Goal: Information Seeking & Learning: Find specific fact

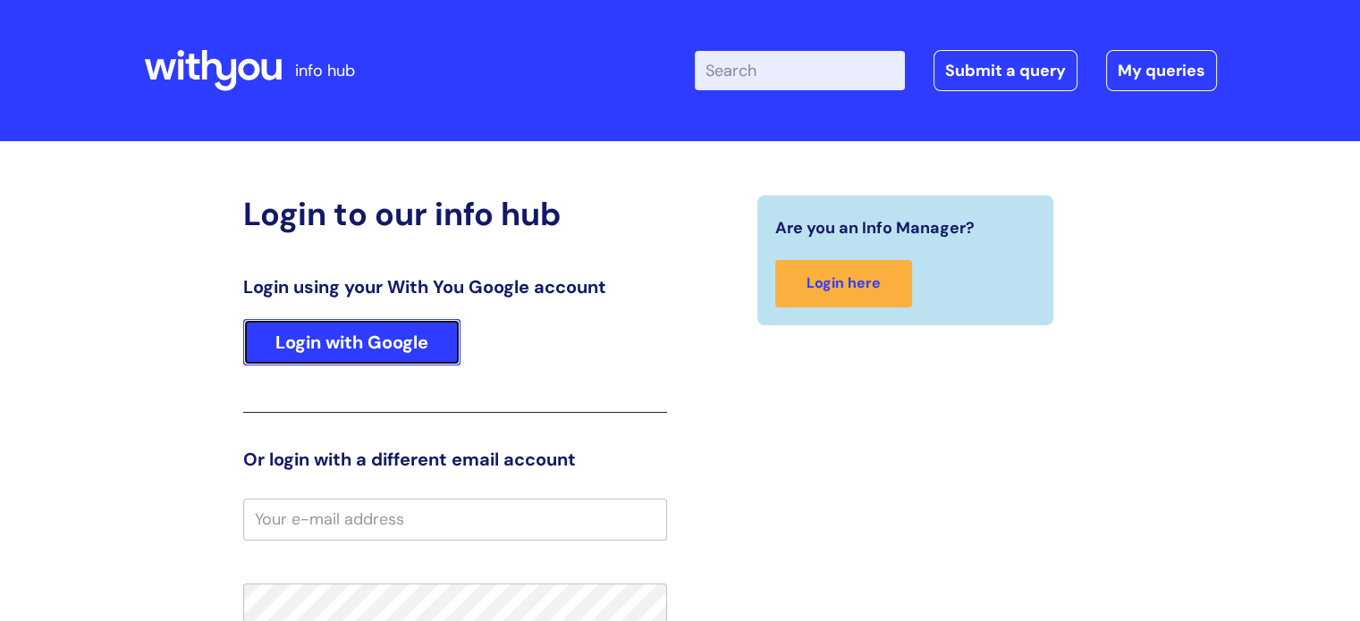
click at [336, 360] on link "Login with Google" at bounding box center [351, 342] width 217 height 46
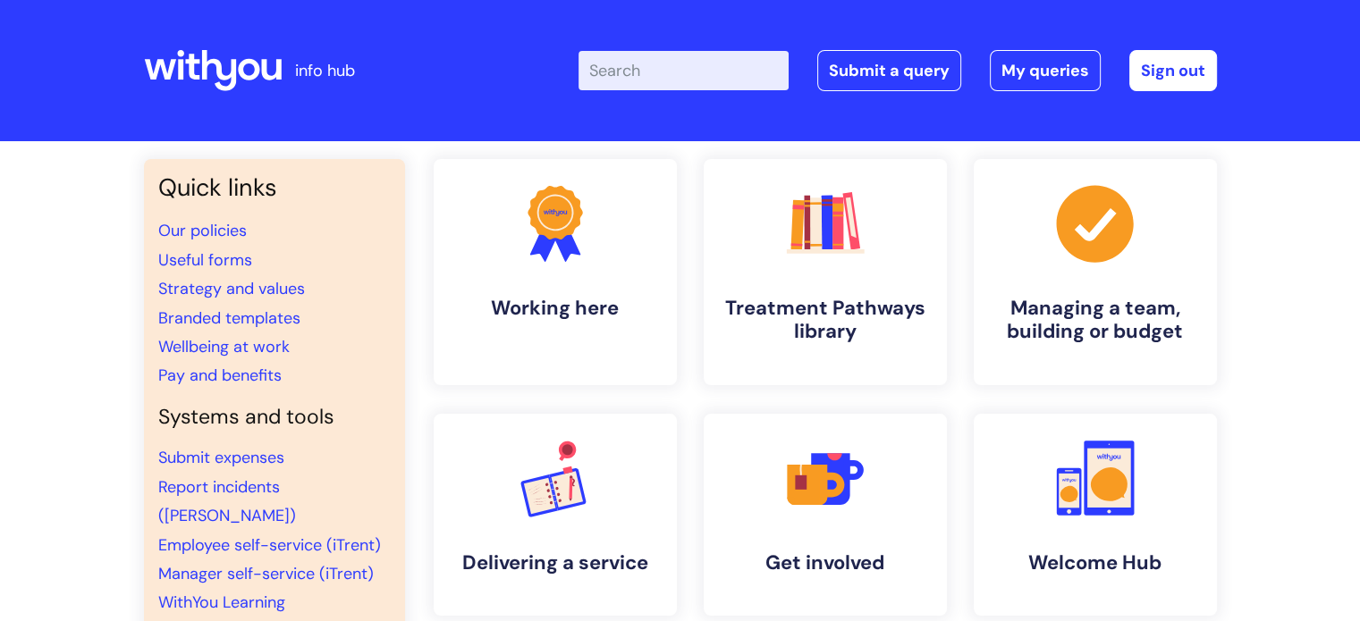
click at [691, 76] on input "Enter your search term here..." at bounding box center [683, 70] width 210 height 39
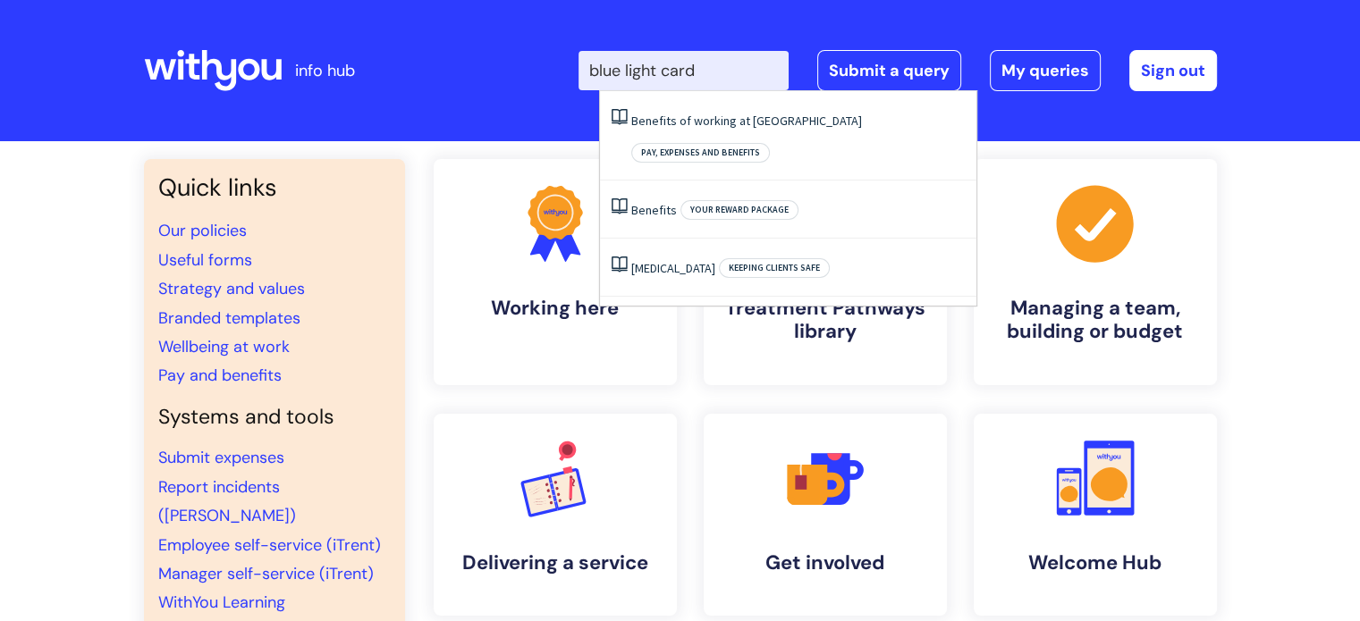
type input "blue light card"
click button "Search" at bounding box center [0, 0] width 0 height 0
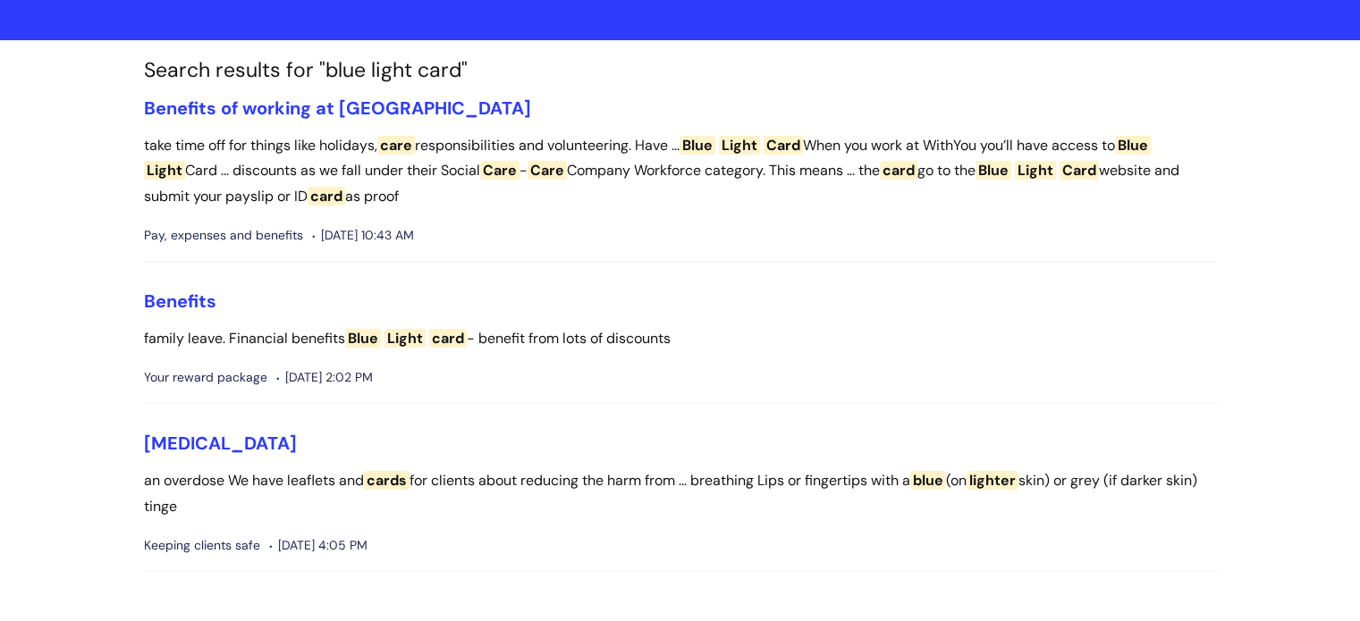
scroll to position [148, 0]
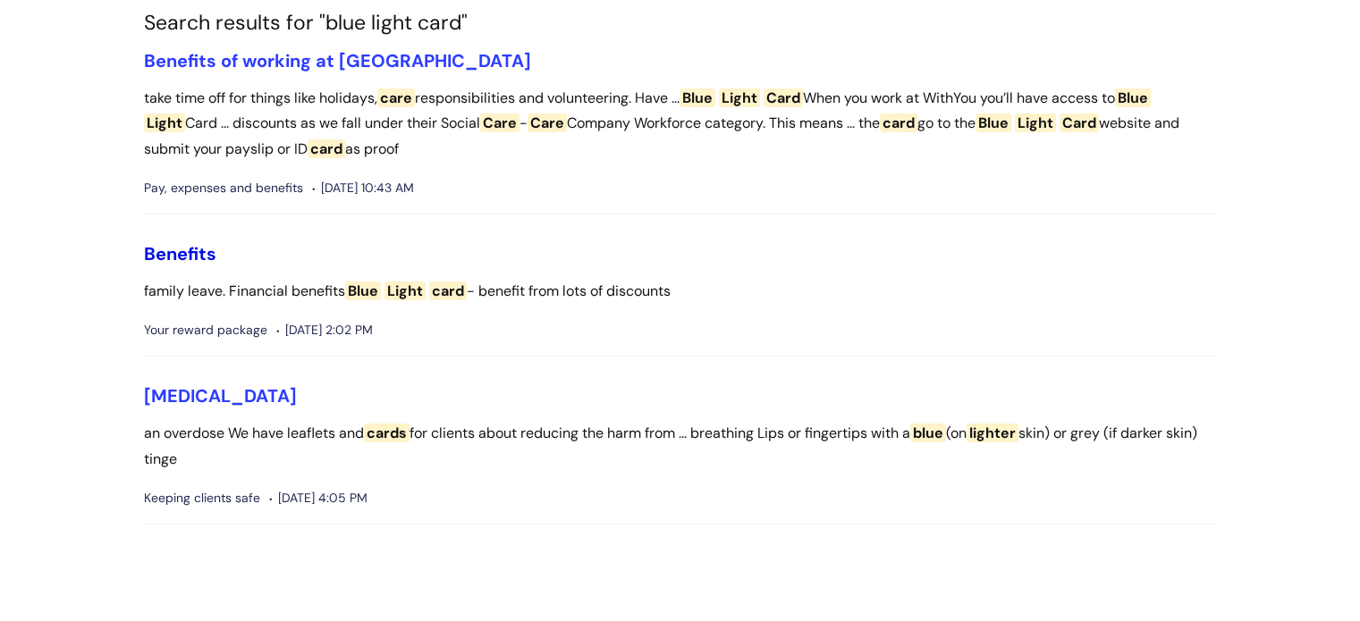
click at [188, 257] on link "Benefits" at bounding box center [180, 253] width 72 height 23
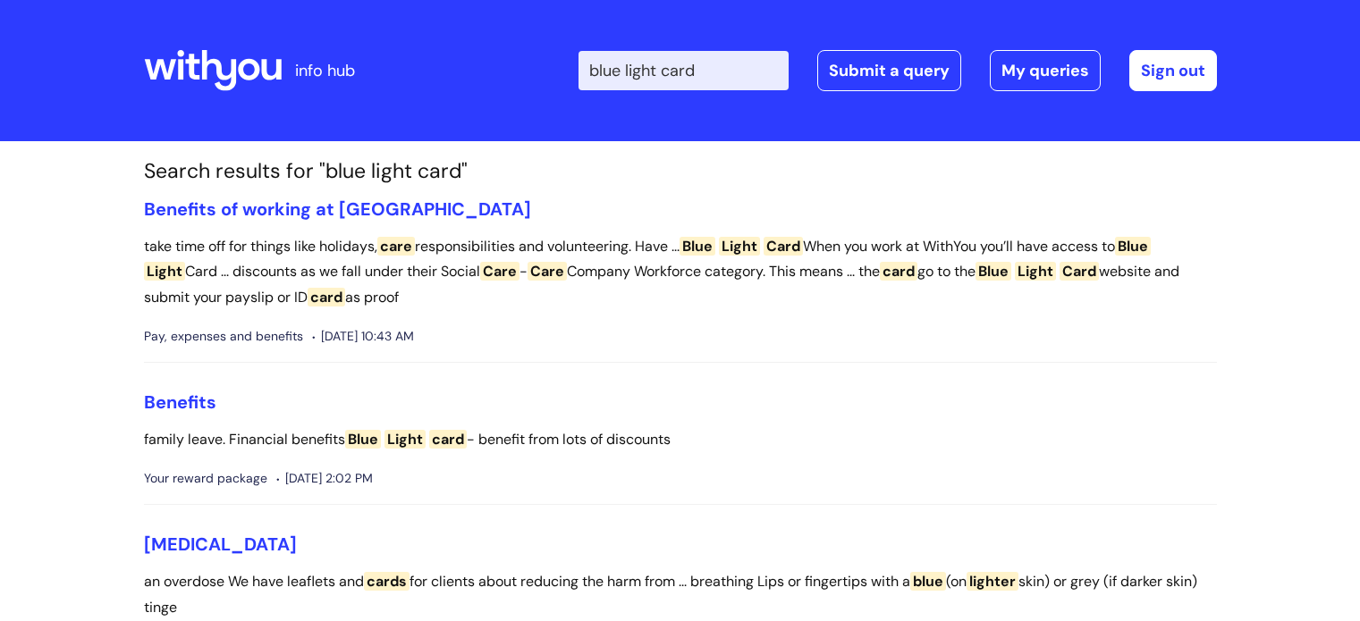
scroll to position [148, 0]
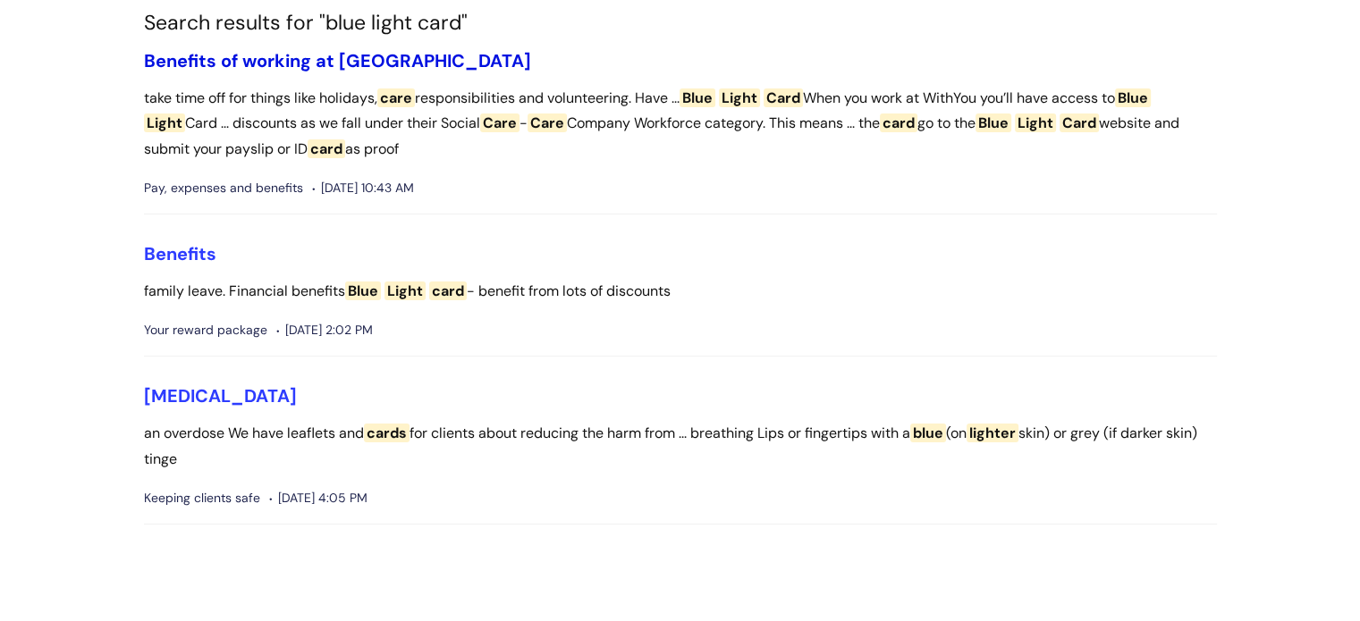
click at [309, 56] on link "Benefits of working at [GEOGRAPHIC_DATA]" at bounding box center [337, 60] width 387 height 23
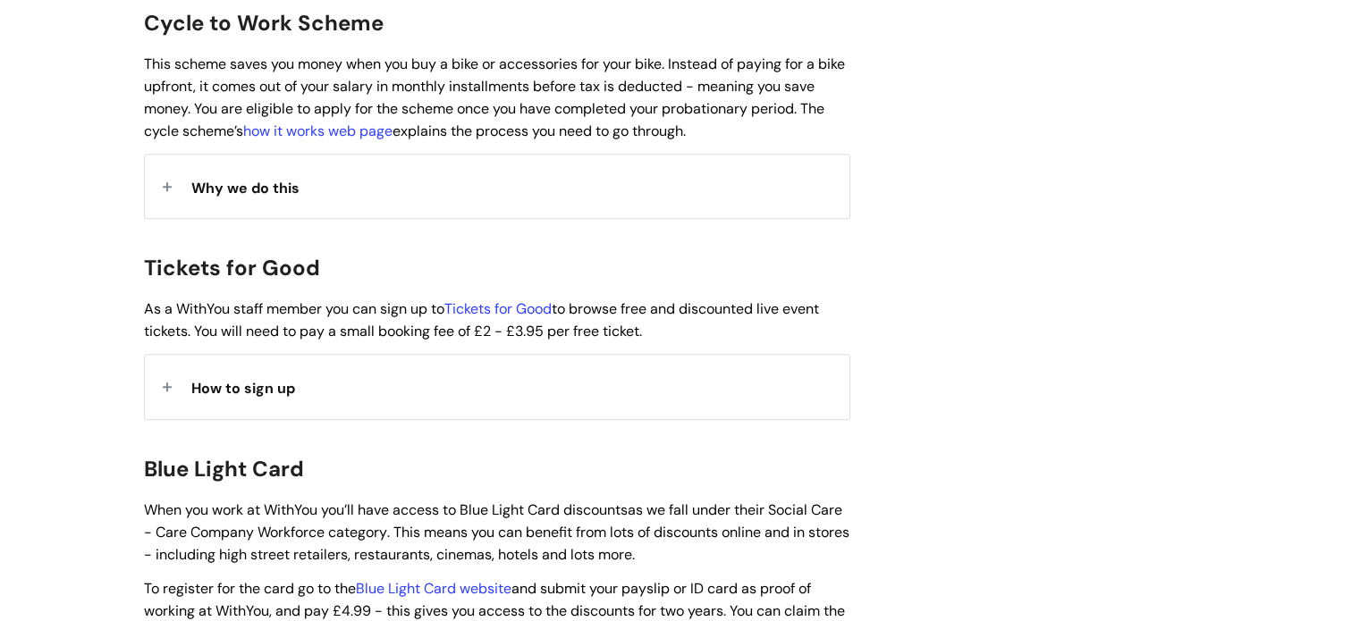
scroll to position [1788, 0]
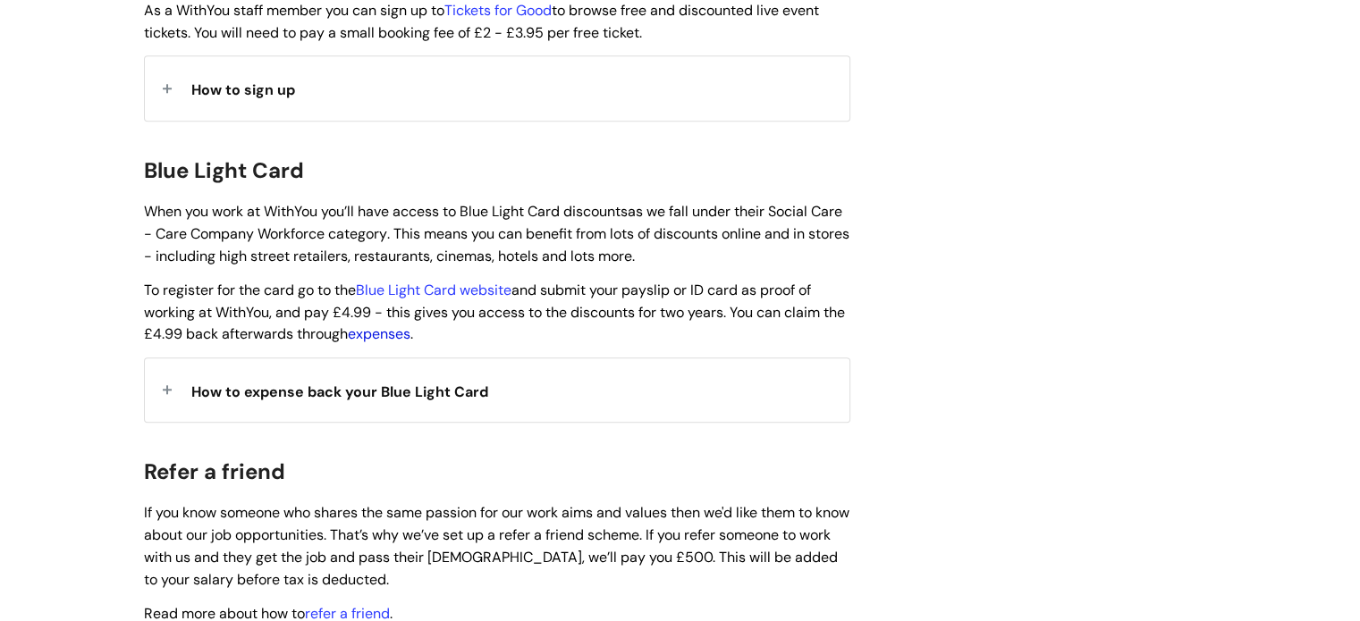
click at [410, 325] on link "expenses" at bounding box center [379, 334] width 63 height 19
